Goal: Task Accomplishment & Management: Manage account settings

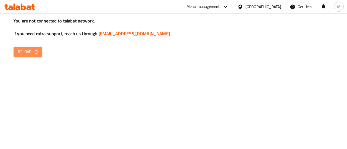
click at [35, 48] on span "Reload" at bounding box center [28, 51] width 20 height 7
click at [32, 53] on span "Reload" at bounding box center [28, 51] width 20 height 7
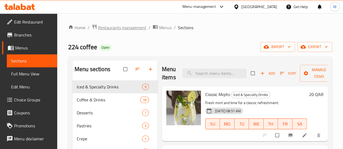
click at [125, 28] on span "Restaurants management" at bounding box center [122, 27] width 48 height 7
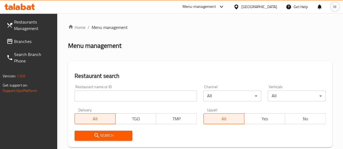
click at [89, 98] on input "search" at bounding box center [135, 96] width 122 height 11
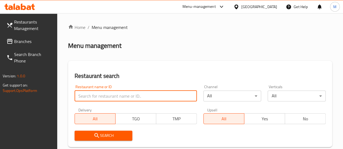
paste input "703031"
type input "703031"
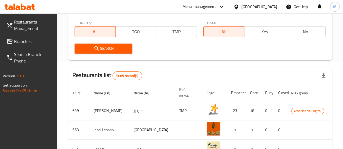
scroll to position [87, 0]
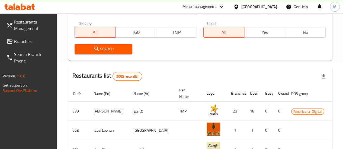
click at [122, 50] on span "Search" at bounding box center [103, 49] width 49 height 7
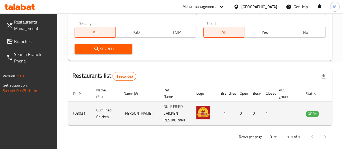
scroll to position [0, 4]
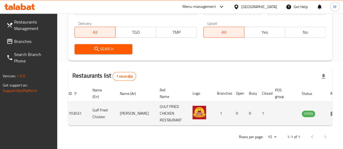
click at [330, 116] on icon "enhanced table" at bounding box center [333, 114] width 7 height 7
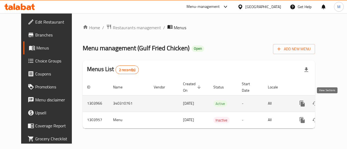
click at [338, 106] on icon "enhanced table" at bounding box center [341, 103] width 7 height 7
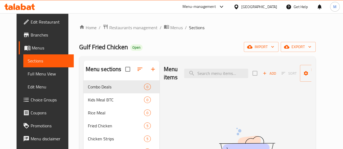
click at [207, 69] on input "search" at bounding box center [216, 73] width 64 height 9
paste input "703031"
type input "7"
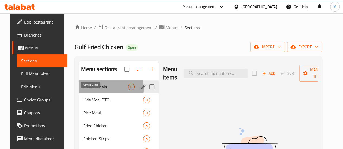
click at [90, 90] on span "Combo Deals" at bounding box center [105, 87] width 45 height 7
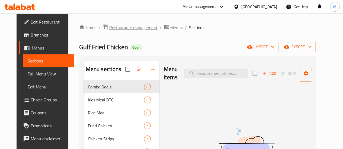
click at [128, 27] on span "Restaurants management" at bounding box center [133, 27] width 48 height 7
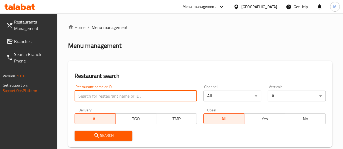
click at [106, 93] on input "search" at bounding box center [135, 96] width 122 height 11
paste input "703031"
type input "703031"
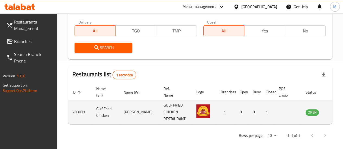
scroll to position [0, 4]
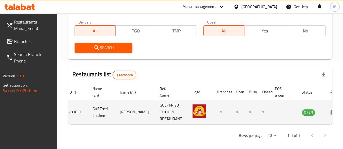
click at [330, 111] on icon "enhanced table" at bounding box center [333, 112] width 6 height 5
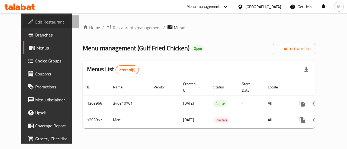
click at [35, 23] on span "Edit Restaurant" at bounding box center [55, 22] width 40 height 7
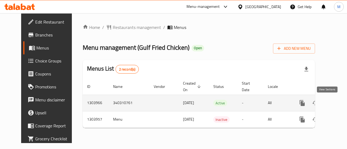
click at [338, 100] on icon "enhanced table" at bounding box center [341, 103] width 7 height 7
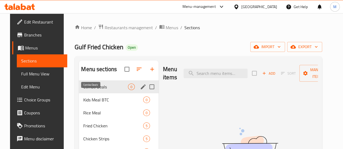
click at [83, 90] on span "Combo Deals" at bounding box center [105, 87] width 45 height 7
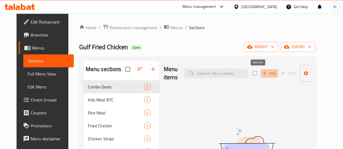
click at [260, 70] on button "Add" at bounding box center [268, 73] width 17 height 8
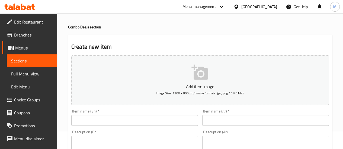
scroll to position [65, 0]
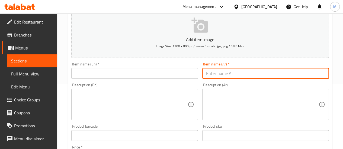
click at [217, 70] on input "text" at bounding box center [265, 73] width 127 height 11
paste input "عرض عشاء GFC كومبو 1"
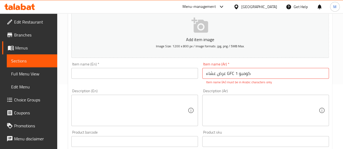
click at [201, 81] on div "Add item image Image Size: 1200 x 800 px / Image formats: jpg, png / 5MB Max. I…" at bounding box center [200, 125] width 262 height 239
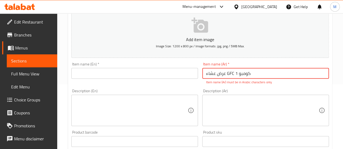
click at [231, 73] on input "عرض عشاء GFC كومبو 1" at bounding box center [265, 73] width 127 height 11
type input "عرض عشاء كومبو 1"
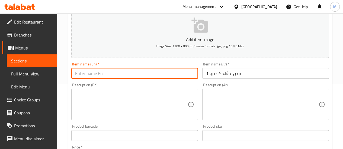
click at [131, 71] on input "text" at bounding box center [134, 73] width 127 height 11
paste input "GFC Supper combo Deal 1"
type input "GFC Supper combo Deal 1"
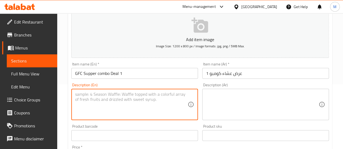
click at [103, 108] on textarea at bounding box center [131, 105] width 112 height 26
paste textarea "3pcs fried chicken,4 pcs nuggets, Small pizza, Fries, 2 Buns, soft drink 250ml."
drag, startPoint x: 113, startPoint y: 99, endPoint x: 66, endPoint y: 92, distance: 47.1
click at [66, 92] on div "Home / Restaurants management / Menus / Sections / item / create Combo Deals se…" at bounding box center [200, 133] width 286 height 369
type textarea "3pcs fried chicken,4 pcs nuggets, Small pizza, Fries, 2 Buns, soft drink 250ml"
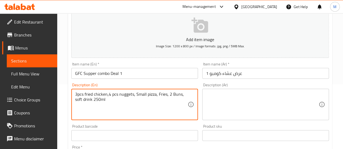
click at [208, 92] on textarea at bounding box center [262, 105] width 112 height 26
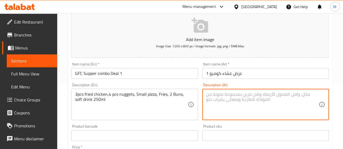
paste textarea "3 قطع دجاج مقلي، 4 قطع ناجتس، بيتزا صغيرة، بطاطس مقلية، 2 خبز، مشروب غازي 250 مل"
type textarea "3 قطع دجاج مقلي، 4 قطع ناجتس، بيتزا صغيرة، بطاطس مقلية، 2 خبز، مشروب غازي 250 مل"
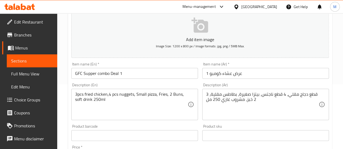
click at [199, 113] on div "Description (En) 3pcs fried chicken,4 pcs nuggets, Small pizza, Fries, 2 Buns, …" at bounding box center [134, 101] width 131 height 41
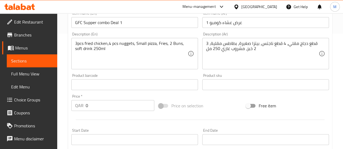
scroll to position [139, 0]
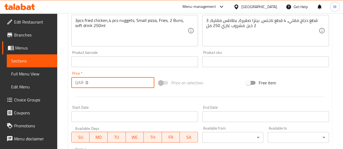
drag, startPoint x: 107, startPoint y: 79, endPoint x: 74, endPoint y: 83, distance: 32.6
click at [74, 83] on div "QAR 0 Price *" at bounding box center [112, 82] width 83 height 11
type input "100"
click at [115, 70] on div "Price   * QAR 100 Price *" at bounding box center [112, 79] width 87 height 21
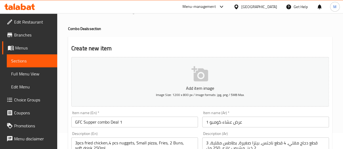
scroll to position [0, 0]
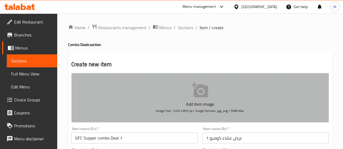
click at [195, 85] on icon "button" at bounding box center [199, 89] width 17 height 15
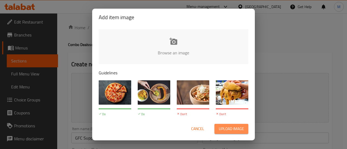
click at [229, 126] on span "Upload image" at bounding box center [231, 129] width 25 height 7
type input "C:\fakepath\GFC -Combo deal-01.png"
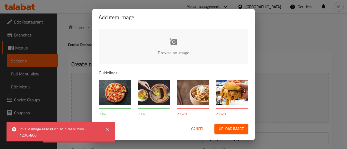
drag, startPoint x: 202, startPoint y: 128, endPoint x: 228, endPoint y: 127, distance: 26.1
click at [228, 127] on div "Cancel Upload image" at bounding box center [174, 129] width 150 height 10
click at [228, 127] on span "Upload image" at bounding box center [231, 129] width 25 height 7
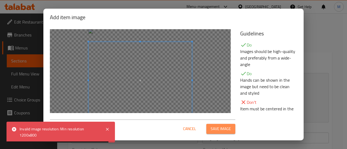
click at [220, 127] on span "Save image" at bounding box center [220, 129] width 20 height 7
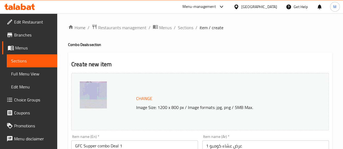
click at [186, 28] on span "Sections" at bounding box center [185, 27] width 15 height 7
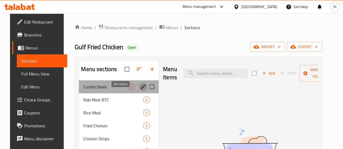
click at [140, 90] on icon "edit" at bounding box center [143, 87] width 7 height 7
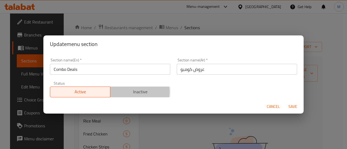
click at [123, 92] on span "Inactive" at bounding box center [140, 92] width 56 height 8
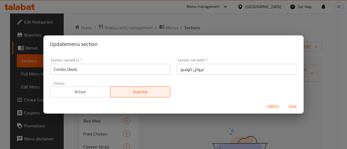
click at [289, 109] on span "Save" at bounding box center [292, 106] width 13 height 7
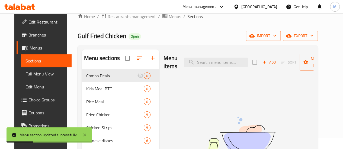
scroll to position [10, 0]
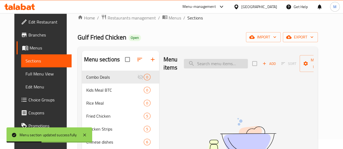
click at [185, 63] on input "search" at bounding box center [216, 63] width 64 height 9
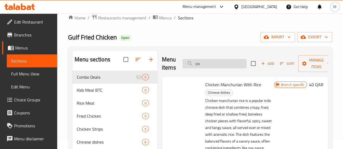
type input "c"
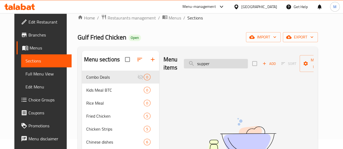
type input "supper"
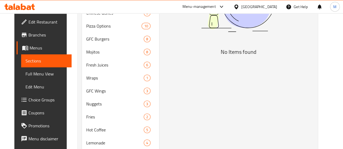
scroll to position [203, 0]
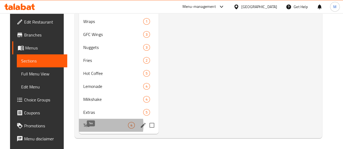
click at [86, 125] on span "Tea" at bounding box center [105, 125] width 45 height 7
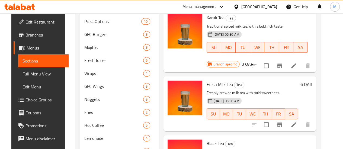
scroll to position [203, 0]
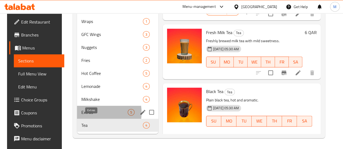
click at [84, 113] on span "Extras" at bounding box center [104, 112] width 46 height 7
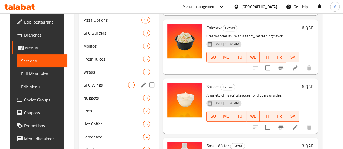
scroll to position [203, 0]
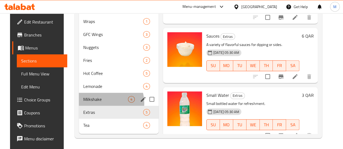
click at [96, 103] on div "Milkshake 4" at bounding box center [119, 99] width 80 height 13
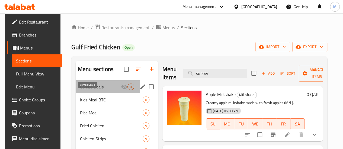
click at [86, 90] on span "Combo Deals" at bounding box center [100, 87] width 41 height 7
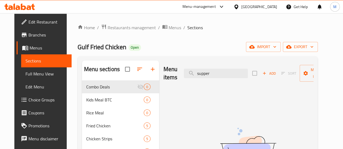
scroll to position [38, 0]
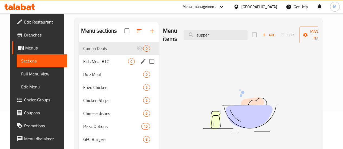
click at [95, 65] on span "Kids Meal BTC" at bounding box center [105, 61] width 45 height 7
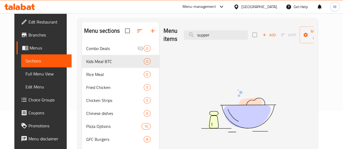
scroll to position [58, 0]
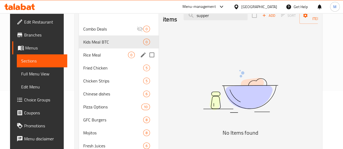
click at [87, 58] on span "Rice Meal" at bounding box center [105, 55] width 45 height 7
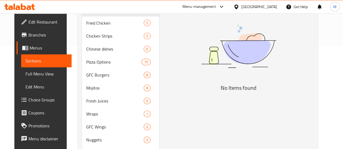
scroll to position [103, 0]
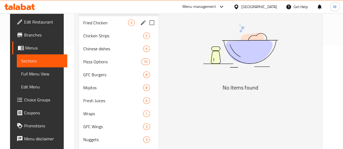
click at [87, 26] on span "Fried Chicken" at bounding box center [105, 23] width 45 height 7
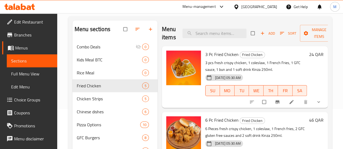
scroll to position [44, 0]
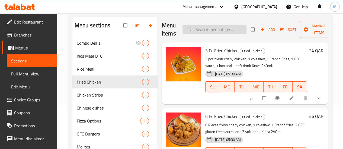
click at [198, 25] on input "search" at bounding box center [214, 29] width 64 height 9
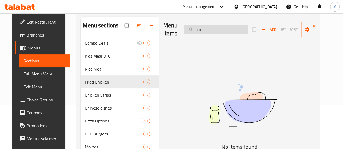
type input "c"
type input "GFC supper"
drag, startPoint x: 213, startPoint y: 25, endPoint x: 169, endPoint y: 28, distance: 44.0
click at [169, 28] on div "Menu items GFC supper Add Sort Manage items" at bounding box center [239, 30] width 152 height 26
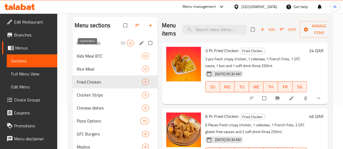
click at [83, 46] on span "Combo Deals" at bounding box center [99, 43] width 44 height 7
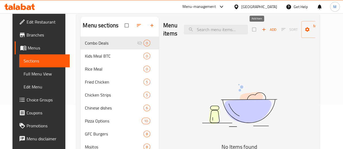
click at [262, 30] on icon "button" at bounding box center [263, 29] width 3 height 3
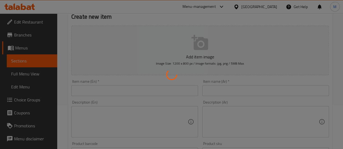
scroll to position [60, 0]
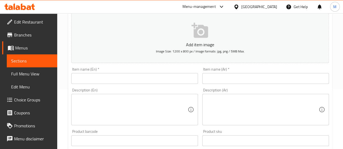
click at [220, 95] on div "Description (Ar)" at bounding box center [265, 109] width 127 height 31
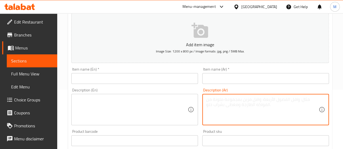
paste textarea "3 قطع دجاج مقلي، 4 قطع ناجتس، بيتزا صغيرة، بطاطس مقلية، 2 خبز، مشروب غازي 250 مل"
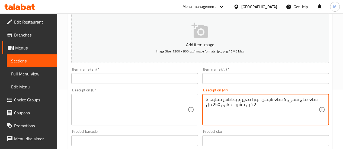
type textarea "3 قطع دجاج مقلي، 4 قطع ناجتس، بيتزا صغيرة، بطاطس مقلية، 2 خبز، مشروب غازي 250 مل"
click at [122, 99] on textarea at bounding box center [131, 110] width 112 height 26
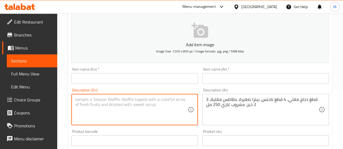
paste textarea "3pcs fried chicken,4 pcs nuggets, Small pizza, Fries, 2 Buns, soft drink 250ml"
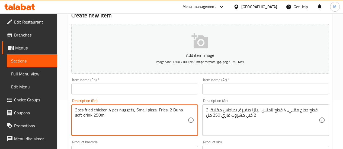
scroll to position [49, 0]
type textarea "3pcs fried chicken,4 pcs nuggets, Small pizza, Fries, 2 Buns, soft drink 250ml"
click at [122, 88] on input "text" at bounding box center [134, 89] width 127 height 11
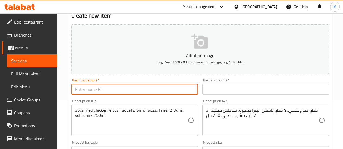
paste input "GFC Supper combo Deal 1"
type input "GFC Supper combo Deal 1"
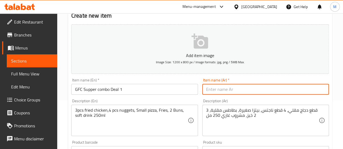
click at [213, 92] on input "text" at bounding box center [265, 89] width 127 height 11
paste input "عرض عشاء GFC كومبو 1"
click at [200, 99] on div "Add item image Image Size: 1200 x 800 px / Image formats: jpg, png / 5MB Max. I…" at bounding box center [200, 139] width 262 height 234
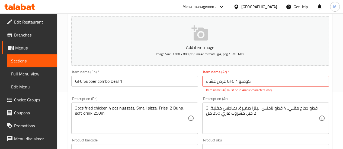
scroll to position [57, 0]
click at [230, 82] on input "عرض عشاء GFC كومبو 1" at bounding box center [265, 81] width 127 height 11
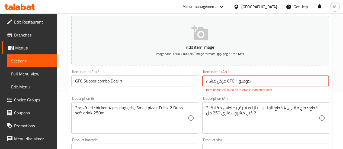
click at [230, 82] on input "عرض عشاء GFC كومبو 1" at bounding box center [265, 81] width 127 height 11
type input "عرض عشاء كومبو 1"
click at [198, 95] on div "Description (En) 3pcs fried chicken,4 pcs nuggets, Small pizza, Fries, 2 Buns, …" at bounding box center [134, 115] width 131 height 41
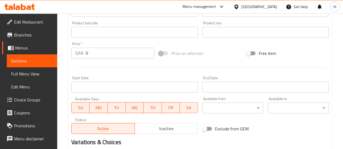
scroll to position [215, 0]
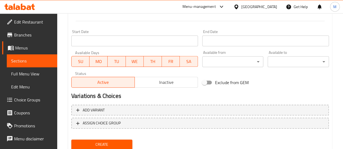
click at [165, 85] on span "Inactive" at bounding box center [166, 83] width 59 height 8
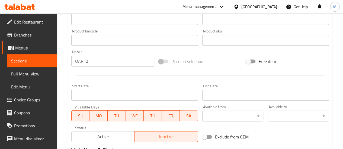
scroll to position [155, 0]
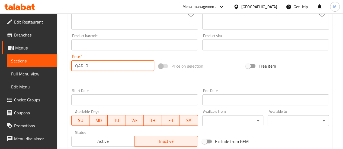
drag, startPoint x: 93, startPoint y: 67, endPoint x: 80, endPoint y: 67, distance: 13.0
click at [80, 67] on div "QAR 0 Price *" at bounding box center [112, 65] width 83 height 11
type input "100"
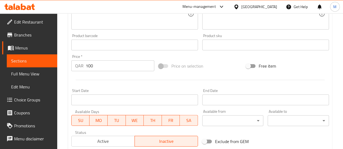
click at [219, 61] on div "Price on selection" at bounding box center [199, 66] width 87 height 15
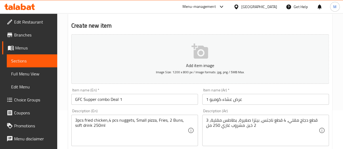
scroll to position [0, 0]
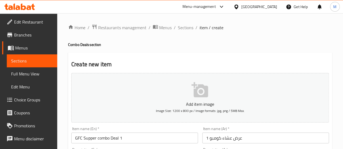
click at [192, 101] on p "Add item image" at bounding box center [200, 104] width 241 height 7
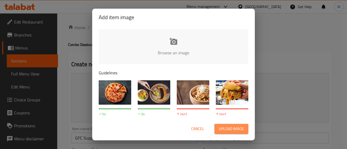
click at [227, 132] on span "Upload image" at bounding box center [231, 129] width 25 height 7
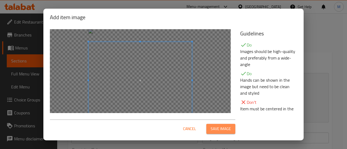
click at [218, 129] on span "Save image" at bounding box center [220, 129] width 20 height 7
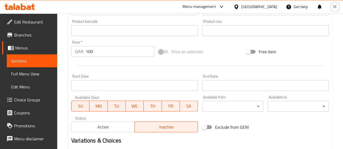
scroll to position [241, 0]
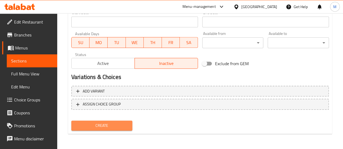
click at [124, 125] on span "Create" at bounding box center [102, 125] width 53 height 7
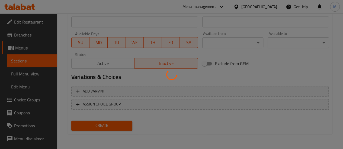
type input "0"
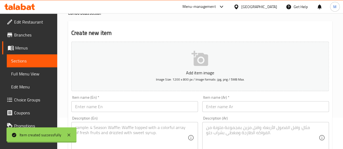
scroll to position [0, 0]
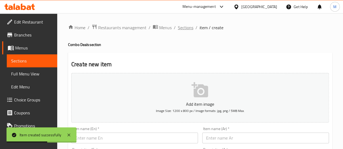
click at [184, 31] on span "Sections" at bounding box center [185, 27] width 15 height 7
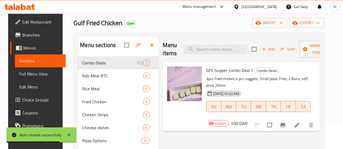
scroll to position [28, 0]
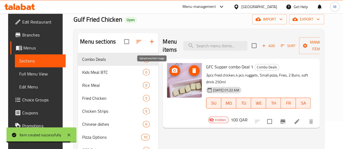
click at [171, 69] on icon "upload picture" at bounding box center [174, 70] width 7 height 7
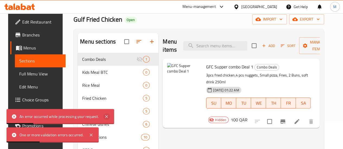
click at [109, 116] on icon at bounding box center [106, 117] width 7 height 7
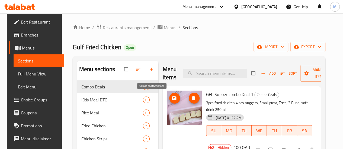
click at [171, 100] on icon "upload picture" at bounding box center [173, 98] width 5 height 5
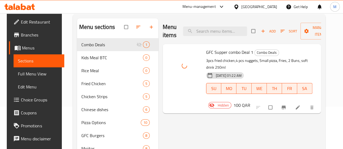
scroll to position [43, 0]
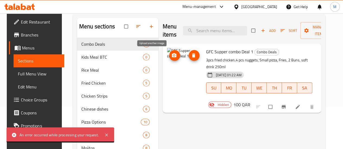
click at [171, 57] on icon "upload picture" at bounding box center [173, 55] width 5 height 4
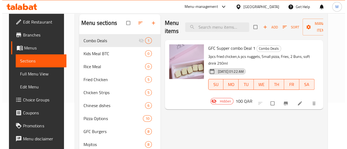
scroll to position [50, 0]
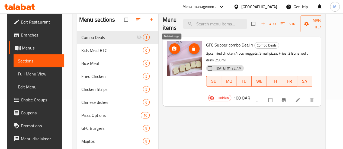
click at [192, 48] on icon "delete image" at bounding box center [193, 49] width 3 height 4
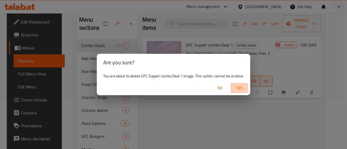
click at [240, 89] on span "Yes" at bounding box center [239, 88] width 13 height 7
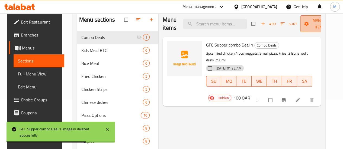
click at [312, 28] on span "Manage items" at bounding box center [319, 24] width 30 height 14
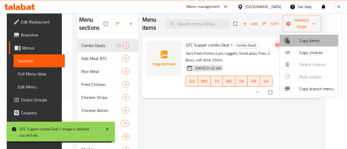
click at [308, 40] on span "Copy items" at bounding box center [316, 40] width 34 height 7
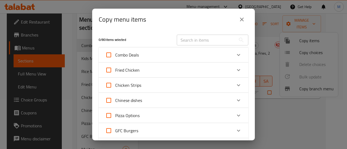
click at [224, 54] on div "Combo Deals" at bounding box center [168, 54] width 127 height 13
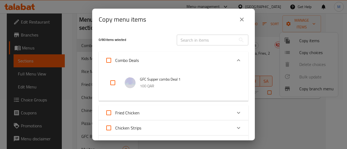
click at [109, 85] on input "checkbox" at bounding box center [112, 82] width 13 height 13
checkbox input "true"
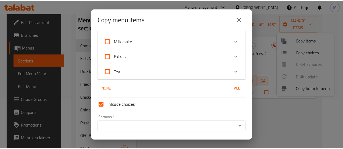
scroll to position [286, 0]
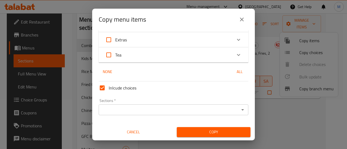
click at [181, 105] on div "Sections *" at bounding box center [174, 110] width 150 height 11
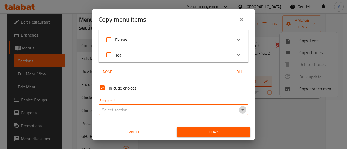
click at [239, 109] on icon "Open" at bounding box center [242, 110] width 7 height 7
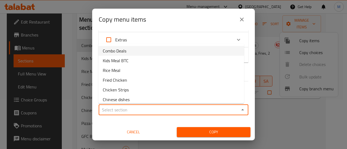
click at [136, 50] on li "Combo Deals" at bounding box center [170, 51] width 145 height 10
type input "Combo Deals"
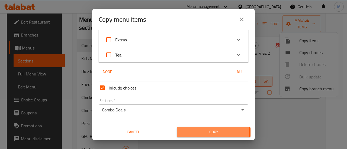
click at [206, 131] on span "Copy" at bounding box center [213, 132] width 65 height 7
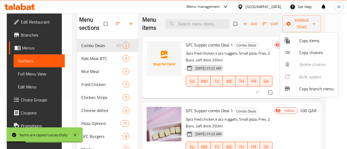
click at [213, 111] on div at bounding box center [173, 74] width 347 height 149
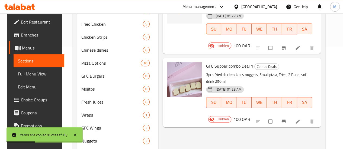
scroll to position [102, 0]
click at [276, 117] on input "checkbox" at bounding box center [270, 122] width 11 height 10
checkbox input "true"
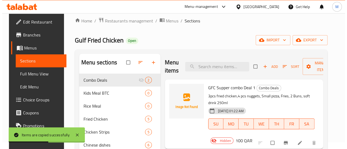
scroll to position [0, 0]
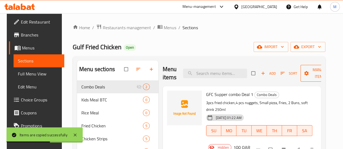
click at [319, 79] on span "Manage items" at bounding box center [319, 74] width 30 height 14
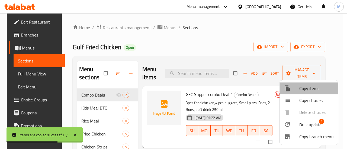
click at [296, 87] on div at bounding box center [291, 88] width 15 height 7
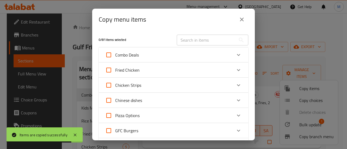
click at [182, 54] on div "Combo Deals" at bounding box center [168, 54] width 127 height 13
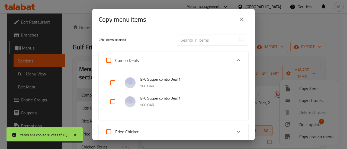
click at [115, 84] on input "checkbox" at bounding box center [112, 82] width 13 height 13
checkbox input "true"
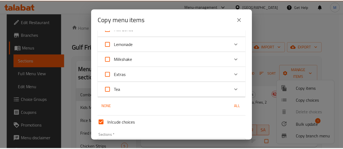
scroll to position [304, 0]
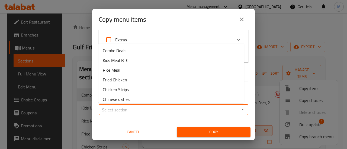
click at [116, 106] on input "Sections   *" at bounding box center [168, 110] width 137 height 8
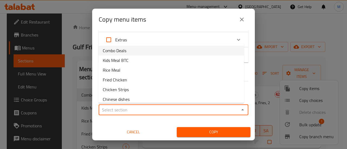
click at [128, 51] on li "Combo Deals" at bounding box center [170, 51] width 145 height 10
type input "Combo Deals"
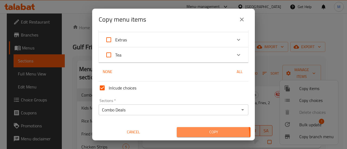
click at [204, 135] on span "Copy" at bounding box center [213, 132] width 65 height 7
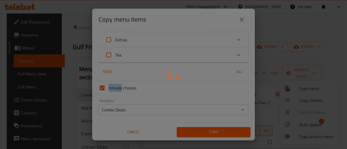
drag, startPoint x: 204, startPoint y: 135, endPoint x: 279, endPoint y: 122, distance: 76.4
click at [279, 122] on div at bounding box center [173, 74] width 347 height 149
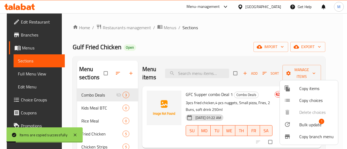
click at [342, 61] on div at bounding box center [173, 74] width 347 height 149
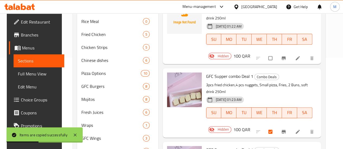
scroll to position [93, 0]
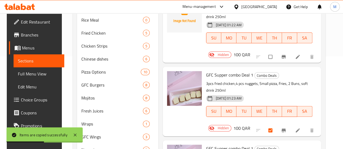
click at [299, 128] on icon at bounding box center [297, 130] width 4 height 4
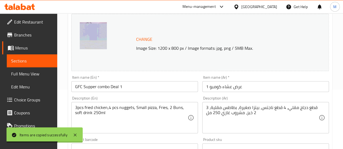
scroll to position [60, 0]
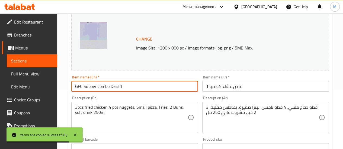
drag, startPoint x: 120, startPoint y: 87, endPoint x: 141, endPoint y: 85, distance: 20.4
click at [141, 85] on input "GFC Supper combo Deal 1" at bounding box center [134, 86] width 127 height 11
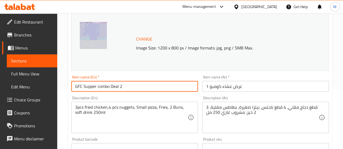
type input "GFC Supper combo Deal 2"
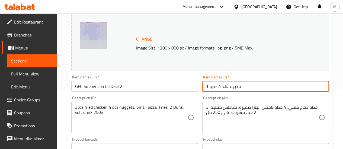
drag, startPoint x: 208, startPoint y: 87, endPoint x: 202, endPoint y: 86, distance: 6.0
click at [202, 86] on input "عرض عشاء كومبو 1" at bounding box center [265, 86] width 127 height 11
type input "عرض عشاء كومبو 2"
click at [198, 93] on div "Item name (En)   * GFC Supper combo Deal 2 Item name (En) *" at bounding box center [134, 83] width 131 height 21
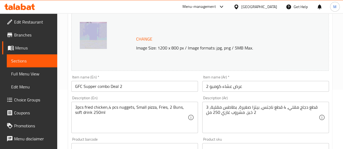
scroll to position [83, 0]
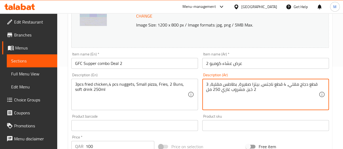
click at [210, 83] on textarea "3 قطع دجاج مقلي، 4 قطع ناجتس، بيتزا صغيرة، بطاطس مقلية، 2 خبز، مشروب غازي 250 مل" at bounding box center [262, 95] width 112 height 26
paste textarea "1 بيتزا متوسطة، 3 قطع دجاج، 1 سلطة كول سلو، 2 صلصة جي إف سي، 5 شهيت كاتشب، 2"
type textarea "1 بيتزا متوسطة، 3 قطع دجاج، 1 سلطة كول سلو، 2 صلصة جي إف سي، 5 شهيت كاتشب، 2 مش…"
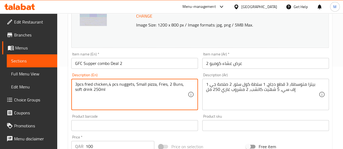
click at [107, 89] on textarea "3pcs fried chicken,4 pcs nuggets, Small pizza, Fries, 2 Buns, soft drink 250ml" at bounding box center [131, 95] width 112 height 26
paste textarea "1 Medium pizza, 3 pcs chicken,1 coleslaw, 2 GFC Sauce, 5 ketchup shahit, 2"
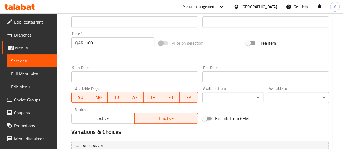
scroll to position [187, 0]
type textarea "1 Medium pizza, 3 pcs chicken,1 coleslaw, 2 GFC Sauce, 5 ketchup shahit, 2 soft…"
click at [104, 45] on input "100" at bounding box center [120, 42] width 69 height 11
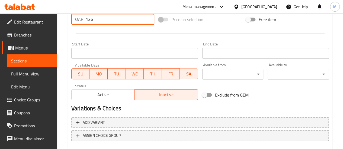
scroll to position [241, 0]
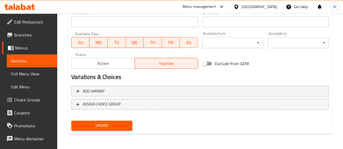
type input "126"
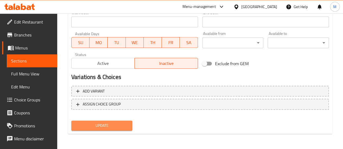
click at [113, 124] on span "Update" at bounding box center [102, 125] width 53 height 7
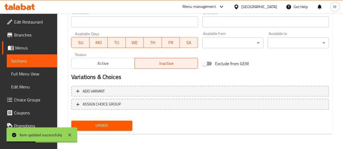
click at [122, 128] on span "Update" at bounding box center [102, 125] width 53 height 7
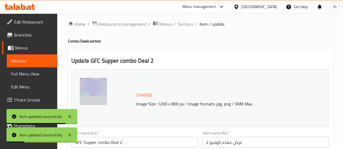
scroll to position [2, 0]
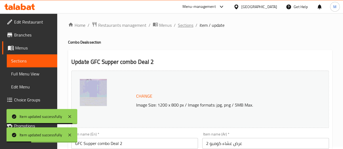
click at [181, 26] on span "Sections" at bounding box center [185, 25] width 15 height 7
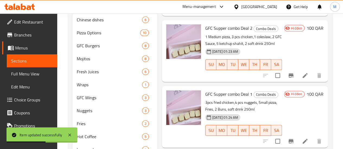
scroll to position [139, 0]
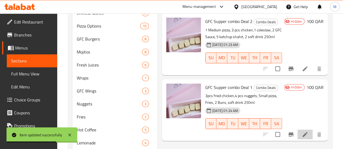
click at [308, 134] on li at bounding box center [304, 135] width 15 height 10
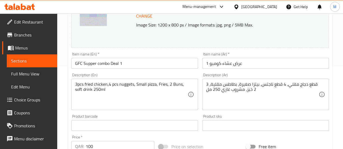
scroll to position [83, 0]
click at [132, 69] on div "Item name (En)   * GFC Supper combo Deal 1 Item name (En) *" at bounding box center [134, 60] width 131 height 21
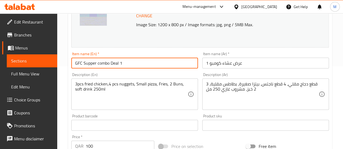
click at [130, 65] on input "GFC Supper combo Deal 1" at bounding box center [134, 63] width 127 height 11
type input "GFC Supper combo Deal 3"
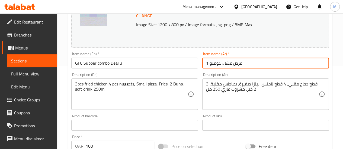
click at [206, 63] on input "عرض عشاء كومبو 1" at bounding box center [265, 63] width 127 height 11
type input "عرض عشاء كومبو 3"
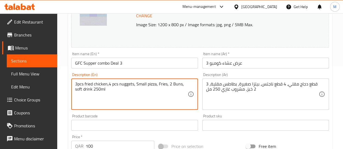
click at [114, 90] on textarea "3pcs fried chicken,4 pcs nuggets, Small pizza, Fries, 2 Buns, soft drink 250ml" at bounding box center [131, 95] width 112 height 26
paste textarea "1 Medium pizza, 1 Small pizza, 5 chicken pcs, 1 coleslaw, 2 GFC Sauce, 5 ketchu…"
type textarea "1 Medium pizza, 1 Small pizza, 5 chicken pcs, 1 coleslaw, 2 GFC Sauce, 5 ketchu…"
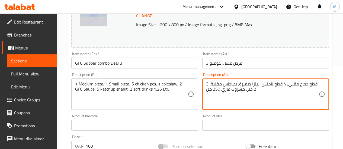
click at [218, 88] on textarea "3 قطع دجاج مقلي، 4 قطع ناجتس، بيتزا صغيرة، بطاطس مقلية، 2 خبز، مشروب غازي 250 مل" at bounding box center [262, 95] width 112 height 26
paste textarea "1 بيتزا متوسطة، 1 بيتزا صغيرة، 5 قطع دجاج، 1 سلطة كول سلو، 2 صلصة جي إف سي، 5 ش…"
type textarea "1 بيتزا متوسطة، 1 بيتزا صغيرة، 5 قطع دجاج، 1 سلطة كول سلو، 2 صلصة جي إف سي، 5 ش…"
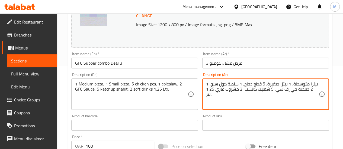
click at [198, 99] on div "Description (En) 1 Medium pizza, 1 Small pizza, 5 chicken pcs, 1 coleslaw, 2 GF…" at bounding box center [134, 91] width 131 height 41
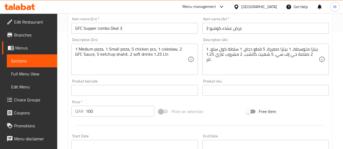
scroll to position [120, 0]
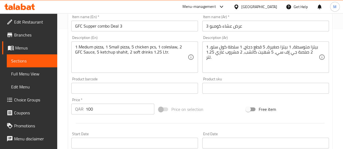
click at [132, 108] on input "100" at bounding box center [120, 109] width 69 height 11
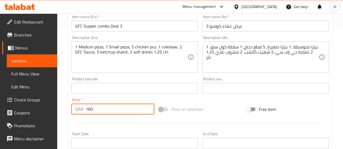
scroll to position [241, 0]
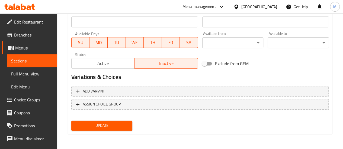
type input "160"
click at [116, 127] on span "Update" at bounding box center [102, 125] width 53 height 7
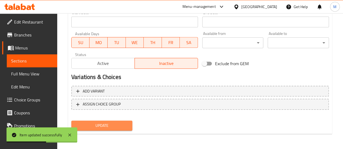
click at [123, 130] on button "Update" at bounding box center [101, 126] width 61 height 10
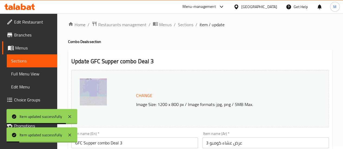
scroll to position [0, 0]
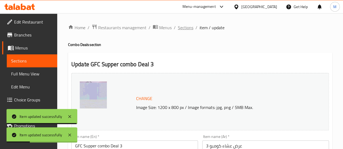
click at [183, 30] on span "Sections" at bounding box center [185, 27] width 15 height 7
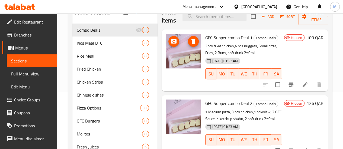
scroll to position [56, 0]
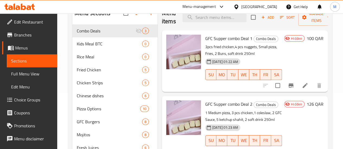
click at [304, 91] on div at bounding box center [292, 85] width 67 height 13
click at [303, 87] on icon at bounding box center [304, 85] width 5 height 5
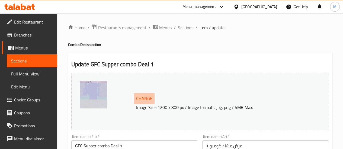
click at [150, 97] on span "Change" at bounding box center [144, 99] width 16 height 8
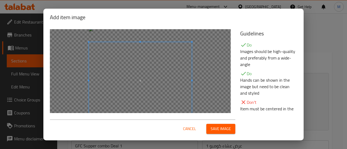
click at [199, 74] on div at bounding box center [140, 80] width 181 height 103
click at [223, 131] on span "Save image" at bounding box center [220, 129] width 20 height 7
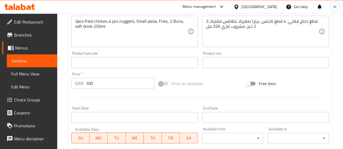
scroll to position [241, 0]
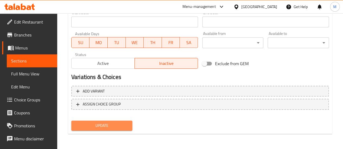
click at [101, 127] on span "Update" at bounding box center [102, 125] width 53 height 7
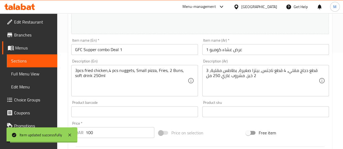
scroll to position [0, 0]
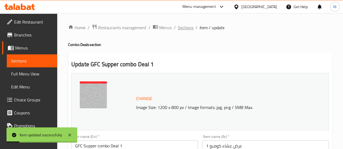
click at [187, 29] on span "Sections" at bounding box center [185, 27] width 15 height 7
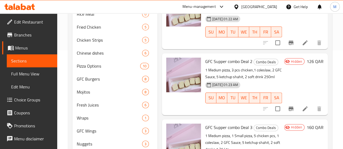
scroll to position [9, 0]
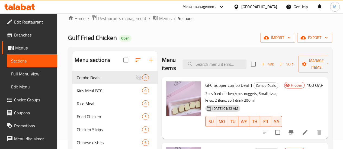
click at [304, 135] on icon at bounding box center [304, 132] width 7 height 7
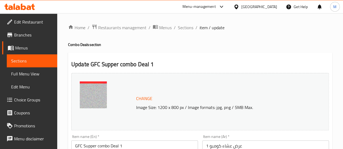
click at [183, 27] on span "Sections" at bounding box center [185, 27] width 15 height 7
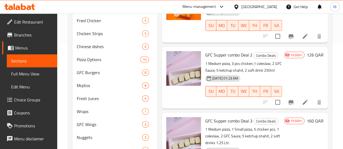
scroll to position [105, 0]
click at [306, 102] on icon at bounding box center [304, 102] width 5 height 5
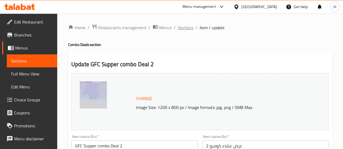
click at [185, 25] on span "Sections" at bounding box center [185, 27] width 15 height 7
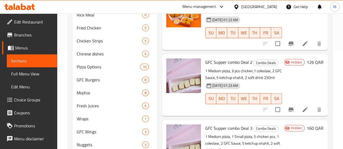
scroll to position [98, 0]
click at [303, 108] on icon at bounding box center [304, 109] width 7 height 7
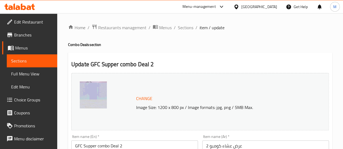
click at [144, 99] on span "Change" at bounding box center [144, 99] width 16 height 8
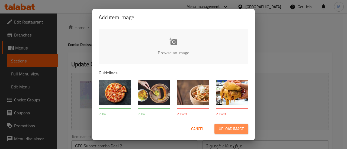
click at [231, 125] on button "Upload image" at bounding box center [231, 129] width 34 height 10
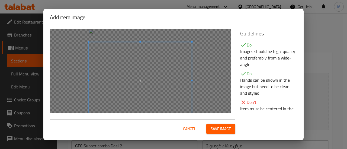
click at [222, 126] on span "Save image" at bounding box center [220, 129] width 20 height 7
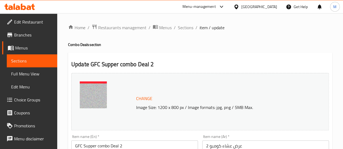
scroll to position [241, 0]
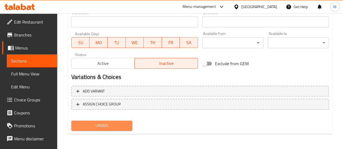
click at [122, 123] on span "Update" at bounding box center [102, 125] width 53 height 7
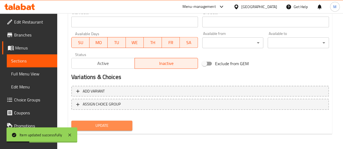
click at [122, 123] on span "Update" at bounding box center [102, 125] width 53 height 7
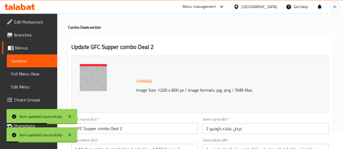
scroll to position [0, 0]
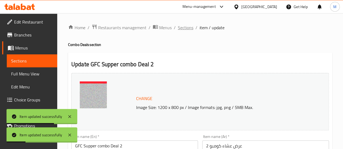
click at [183, 29] on span "Sections" at bounding box center [185, 27] width 15 height 7
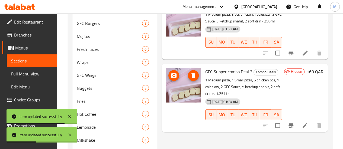
scroll to position [160, 0]
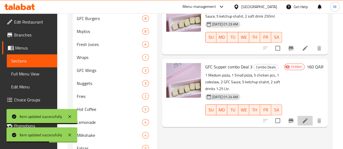
click at [300, 116] on li at bounding box center [304, 121] width 15 height 10
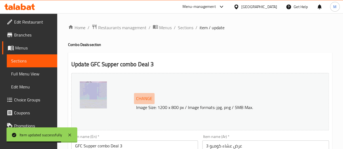
click at [144, 96] on span "Change" at bounding box center [144, 99] width 16 height 8
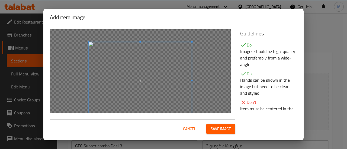
click at [209, 77] on div at bounding box center [140, 80] width 181 height 103
click at [217, 129] on span "Save image" at bounding box center [220, 129] width 20 height 7
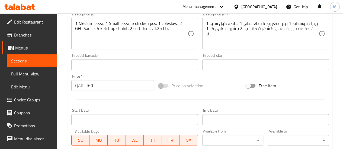
scroll to position [241, 0]
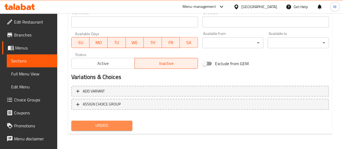
click at [127, 125] on span "Update" at bounding box center [102, 125] width 53 height 7
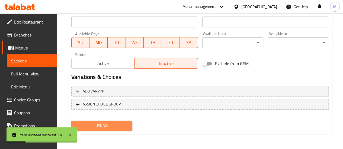
click at [110, 125] on span "Update" at bounding box center [102, 125] width 53 height 7
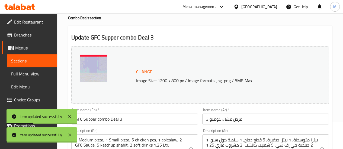
scroll to position [0, 0]
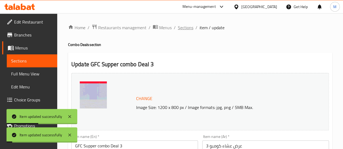
click at [182, 26] on span "Sections" at bounding box center [185, 27] width 15 height 7
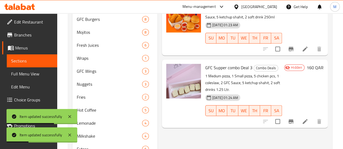
scroll to position [159, 0]
click at [307, 115] on div at bounding box center [292, 121] width 67 height 13
click at [304, 119] on icon at bounding box center [304, 121] width 5 height 5
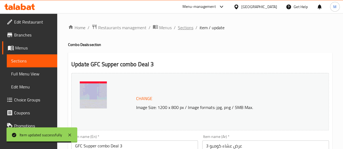
click at [184, 29] on span "Sections" at bounding box center [185, 27] width 15 height 7
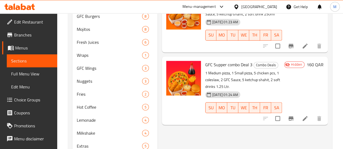
scroll to position [163, 0]
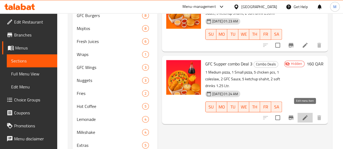
click at [302, 115] on icon at bounding box center [304, 118] width 7 height 7
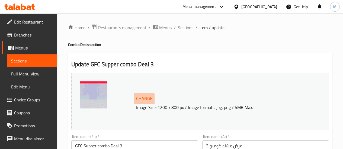
click at [144, 96] on span "Change" at bounding box center [144, 99] width 16 height 8
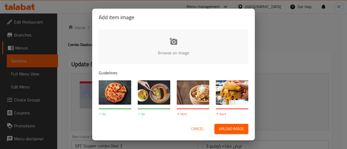
click at [225, 130] on span "Upload image" at bounding box center [231, 129] width 25 height 7
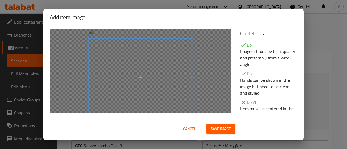
click at [161, 47] on span at bounding box center [140, 77] width 103 height 77
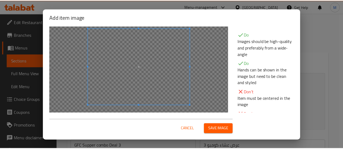
scroll to position [10, 0]
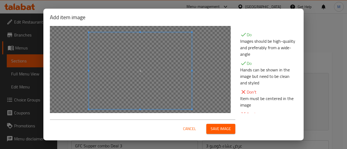
click at [157, 54] on span at bounding box center [140, 70] width 103 height 77
click at [216, 126] on span "Save image" at bounding box center [220, 129] width 20 height 7
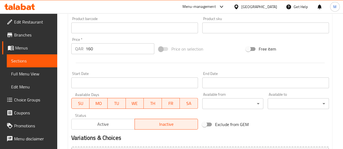
scroll to position [241, 0]
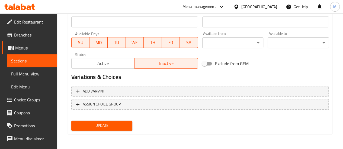
click at [113, 126] on span "Update" at bounding box center [102, 125] width 53 height 7
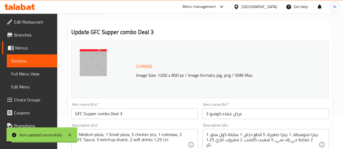
scroll to position [0, 0]
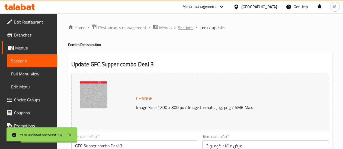
click at [187, 31] on span "Sections" at bounding box center [185, 27] width 15 height 7
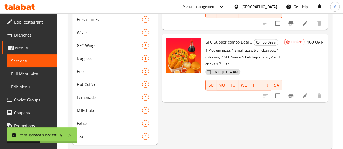
scroll to position [192, 0]
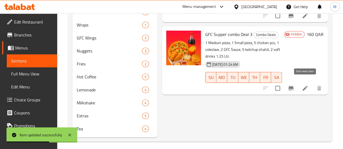
click at [302, 85] on icon at bounding box center [304, 88] width 7 height 7
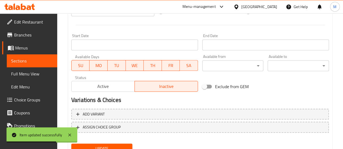
scroll to position [241, 0]
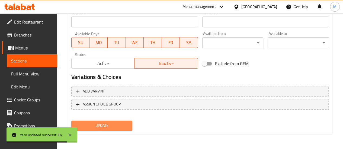
click at [116, 123] on span "Update" at bounding box center [102, 125] width 53 height 7
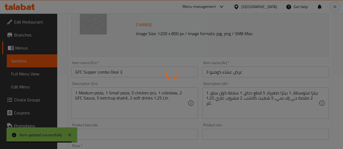
scroll to position [0, 0]
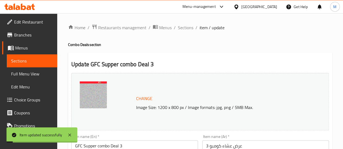
click at [189, 29] on span "Sections" at bounding box center [185, 27] width 15 height 7
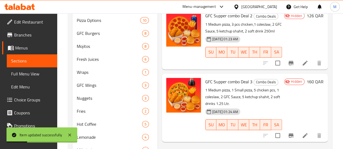
scroll to position [145, 0]
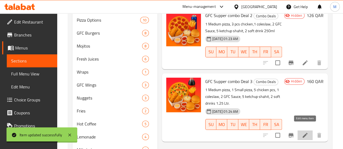
click at [307, 133] on icon at bounding box center [304, 135] width 5 height 5
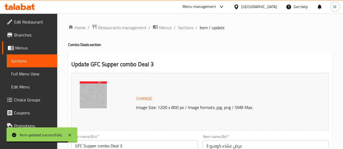
click at [136, 98] on span "Change" at bounding box center [144, 99] width 16 height 8
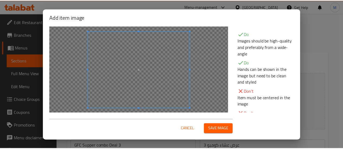
scroll to position [9, 0]
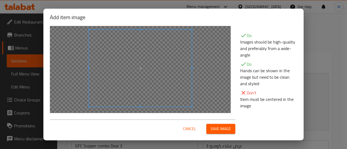
click at [190, 62] on span at bounding box center [140, 68] width 103 height 77
click at [177, 61] on span at bounding box center [140, 67] width 103 height 77
click at [220, 135] on div "Cancel Save image" at bounding box center [174, 126] width 256 height 23
click at [216, 122] on div "Cancel Save image" at bounding box center [142, 127] width 185 height 14
click at [216, 127] on span "Save image" at bounding box center [220, 129] width 20 height 7
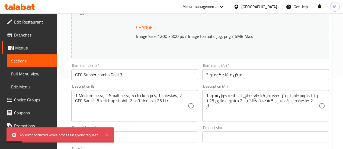
scroll to position [0, 0]
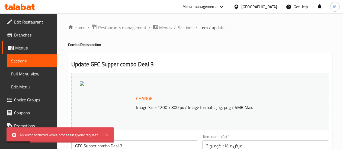
click at [185, 26] on span "Sections" at bounding box center [185, 27] width 15 height 7
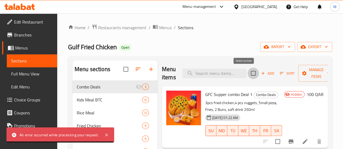
click at [247, 71] on input "checkbox" at bounding box center [252, 73] width 11 height 11
checkbox input "true"
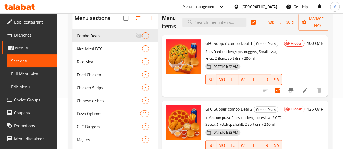
scroll to position [50, 0]
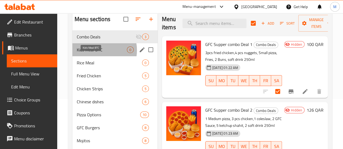
click at [96, 53] on span "Kids Meal BTC" at bounding box center [102, 50] width 50 height 7
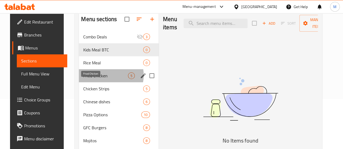
click at [102, 79] on span "Fried Chicken" at bounding box center [105, 76] width 45 height 7
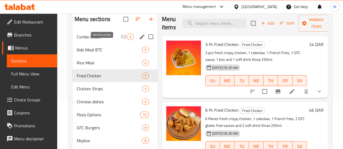
click at [120, 40] on icon "Menu sections" at bounding box center [123, 37] width 7 height 7
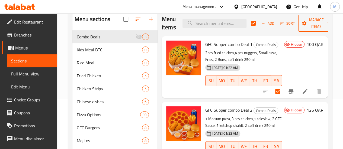
click at [302, 27] on span "Manage items" at bounding box center [316, 24] width 28 height 14
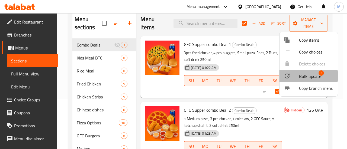
click at [303, 76] on span "Bulk update" at bounding box center [310, 76] width 22 height 7
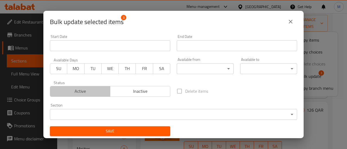
click at [93, 94] on span "Active" at bounding box center [80, 91] width 56 height 8
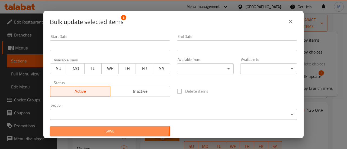
click at [86, 128] on span "Save" at bounding box center [110, 131] width 112 height 7
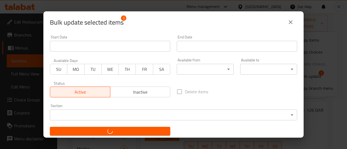
checkbox input "false"
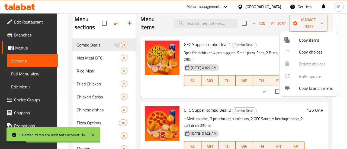
click at [123, 46] on div at bounding box center [173, 74] width 347 height 149
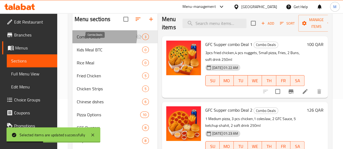
click at [91, 40] on span "Combo Deals" at bounding box center [106, 37] width 59 height 7
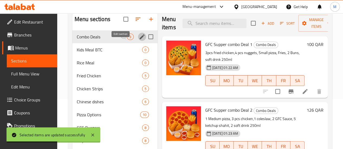
click at [140, 39] on icon "edit" at bounding box center [142, 36] width 5 height 5
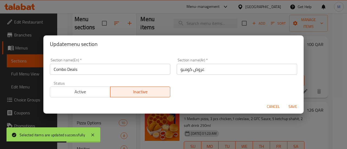
click at [94, 88] on span "Active" at bounding box center [80, 92] width 56 height 8
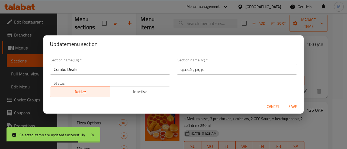
click at [294, 109] on span "Save" at bounding box center [292, 106] width 13 height 7
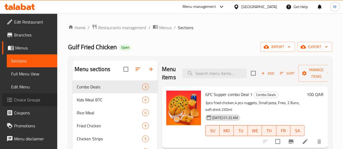
click at [31, 104] on link "Choice Groups" at bounding box center [29, 99] width 55 height 13
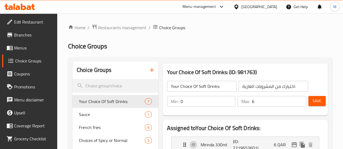
click at [148, 70] on icon "button" at bounding box center [151, 70] width 7 height 7
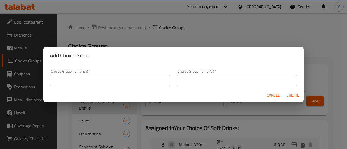
click at [119, 82] on input "text" at bounding box center [110, 80] width 120 height 11
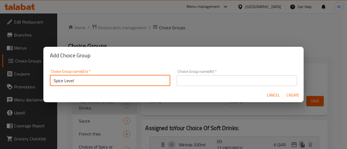
drag, startPoint x: 119, startPoint y: 82, endPoint x: 50, endPoint y: 83, distance: 69.1
click at [50, 83] on div "Choice Group name(En)   * Spice Level Choice Group name(En) *" at bounding box center [110, 77] width 127 height 23
paste input "❔"
type input "Spice Level"
click at [201, 84] on input "text" at bounding box center [237, 80] width 120 height 11
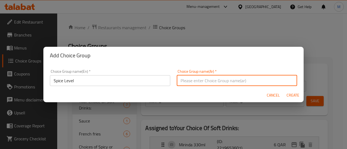
paste input "مستوى التوابل"
type input "مستوى التوابل"
click at [289, 93] on span "Create" at bounding box center [292, 95] width 13 height 7
type input "Spice Level"
type input "مستوى التوابل"
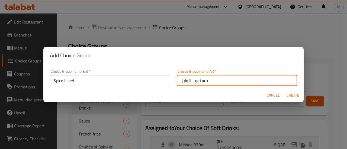
type input "0"
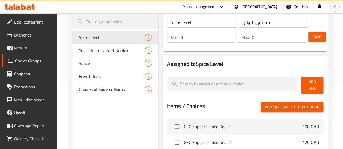
scroll to position [69, 0]
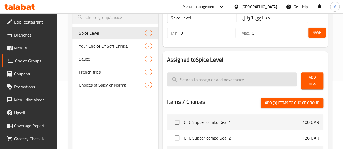
click at [208, 77] on input "search" at bounding box center [232, 80] width 130 height 14
click at [242, 77] on input "search" at bounding box center [232, 80] width 130 height 14
paste input "Spicy"
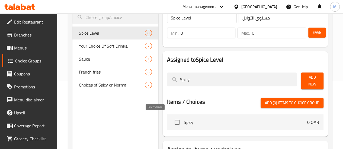
type input "Spicy"
click at [171, 120] on input "checkbox" at bounding box center [176, 122] width 11 height 11
checkbox input "true"
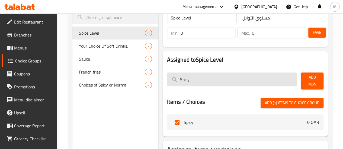
drag, startPoint x: 170, startPoint y: 83, endPoint x: 147, endPoint y: 83, distance: 22.2
click at [167, 83] on input "Spicy" at bounding box center [232, 80] width 130 height 14
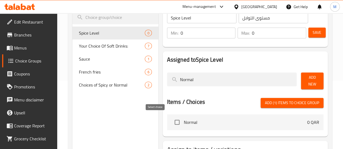
type input "Normal"
click at [171, 120] on input "checkbox" at bounding box center [176, 122] width 11 height 11
drag, startPoint x: 307, startPoint y: 77, endPoint x: 219, endPoint y: 101, distance: 90.9
click at [219, 101] on div "Assigned to Spice Level Normal Add New Items / Choices Add (2) items to choice …" at bounding box center [245, 93] width 165 height 85
click at [292, 100] on span "Add (2) items to choice group" at bounding box center [292, 103] width 54 height 7
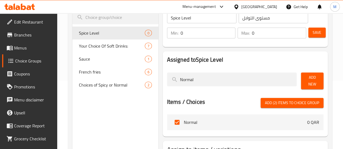
checkbox input "false"
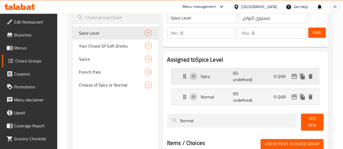
click at [253, 77] on div "Spicy (ID: undefined) 0 QAR" at bounding box center [246, 77] width 131 height 16
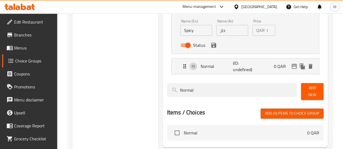
scroll to position [173, 0]
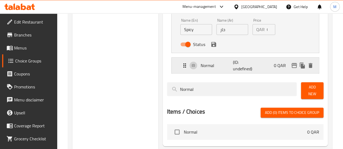
click at [251, 69] on div "Normal (ID: undefined) 0 QAR" at bounding box center [246, 66] width 131 height 16
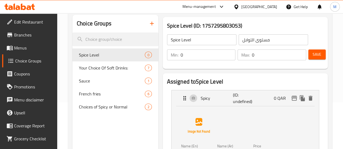
scroll to position [44, 0]
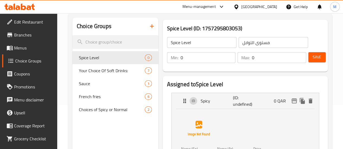
click at [314, 59] on span "Save" at bounding box center [316, 57] width 9 height 7
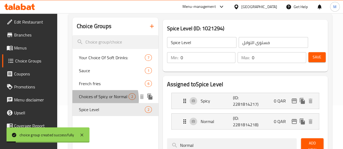
click at [100, 100] on span "Choices of Spicy or Normal" at bounding box center [104, 96] width 50 height 7
type input "Choices of Spicy or Normal"
type input "عادياختيارات حارة أو عادية"
type input "1"
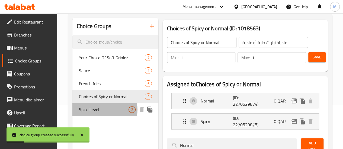
click at [102, 113] on span "Spice Level" at bounding box center [104, 109] width 50 height 7
type input "Spice Level"
type input "مستوى التوابل"
type input "0"
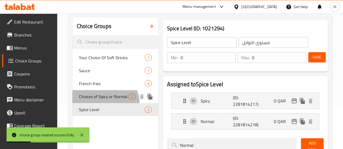
click at [102, 100] on span "Choices of Spicy or Normal" at bounding box center [104, 96] width 50 height 7
type input "Choices of Spicy or Normal"
type input "عادياختيارات حارة أو عادية"
type input "1"
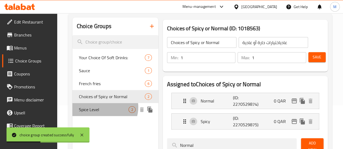
click at [105, 113] on span "Spice Level" at bounding box center [104, 109] width 50 height 7
type input "Spice Level"
type input "مستوى التوابل"
type input "0"
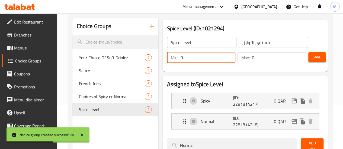
drag, startPoint x: 177, startPoint y: 61, endPoint x: 137, endPoint y: 63, distance: 40.1
click at [158, 63] on div "Spice Level (ID: 1021294) Spice Level ​ مستوى التوابل ​ Min: 0 ​ Max: 0 ​ Save …" at bounding box center [243, 130] width 171 height 225
type input "1"
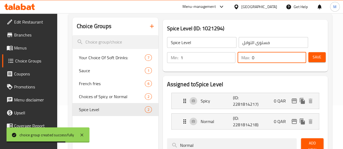
drag, startPoint x: 247, startPoint y: 57, endPoint x: 234, endPoint y: 59, distance: 13.1
click at [237, 59] on div "Max: 0 ​" at bounding box center [271, 57] width 69 height 11
type input "1"
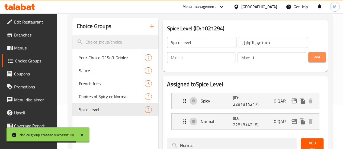
click at [312, 55] on span "Save" at bounding box center [316, 57] width 9 height 7
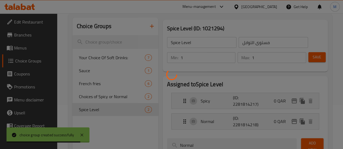
scroll to position [149, 0]
